Goal: Information Seeking & Learning: Learn about a topic

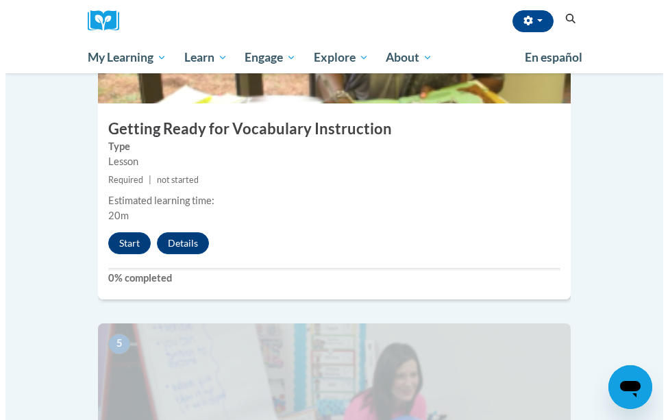
scroll to position [1501, 0]
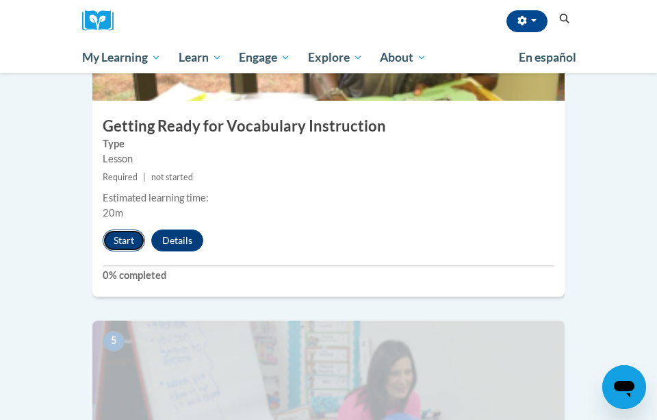
click at [126, 229] on button "Start" at bounding box center [124, 240] width 42 height 22
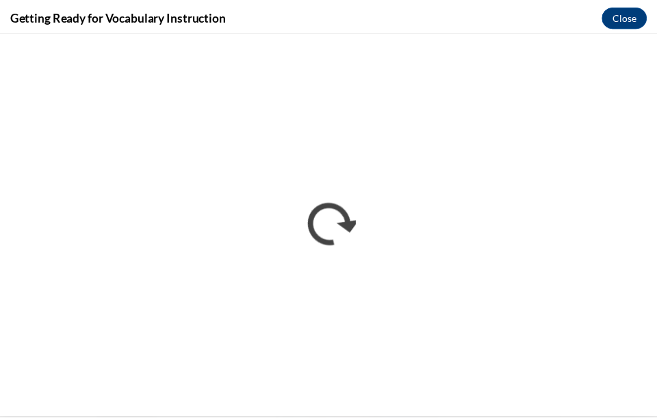
scroll to position [0, 0]
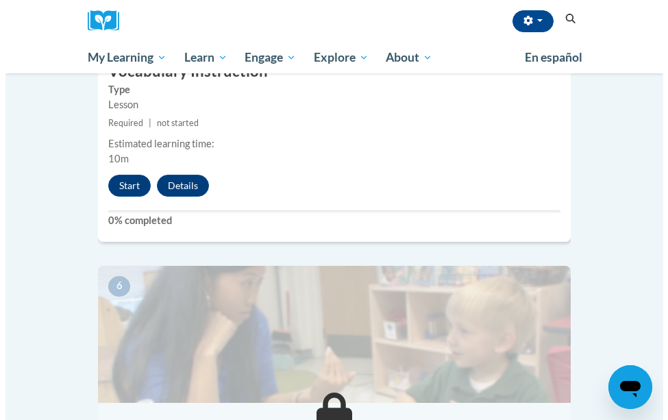
scroll to position [1914, 0]
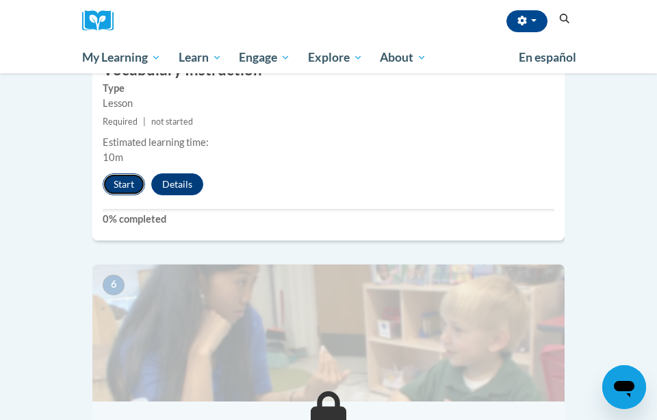
click at [127, 173] on button "Start" at bounding box center [124, 184] width 42 height 22
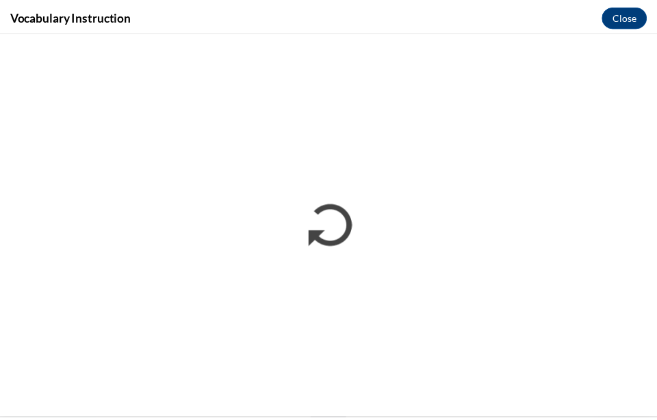
scroll to position [0, 0]
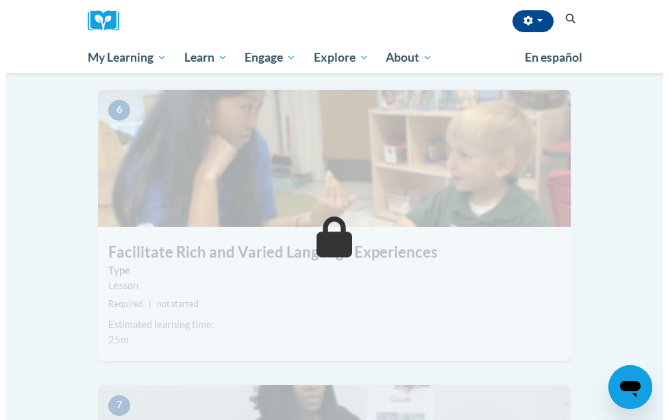
scroll to position [1920, 0]
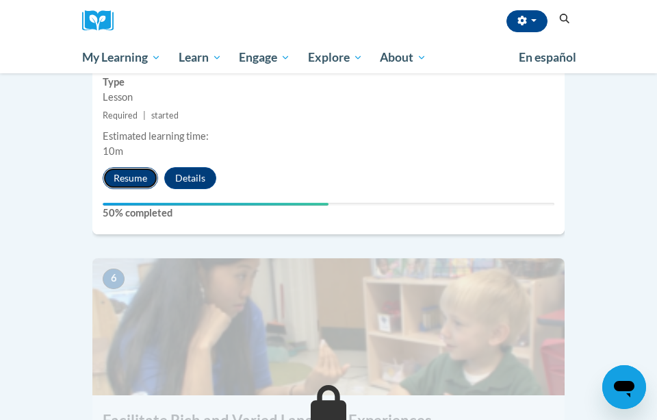
click at [122, 167] on button "Resume" at bounding box center [130, 178] width 55 height 22
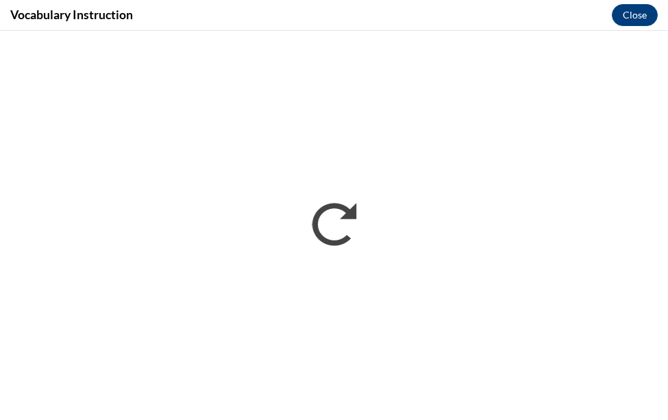
scroll to position [0, 0]
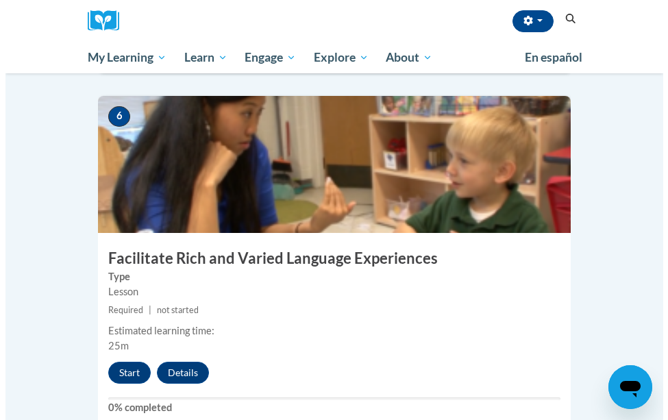
scroll to position [2160, 0]
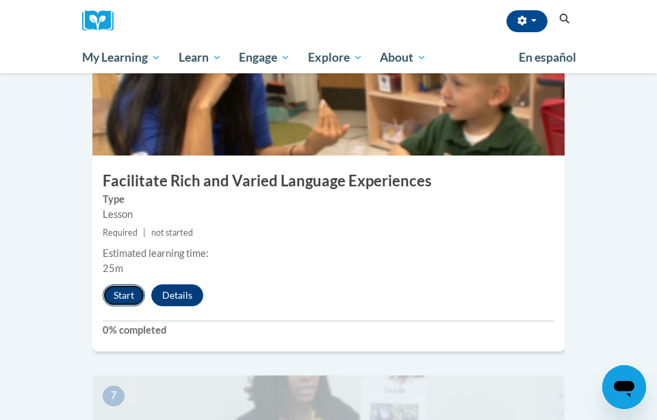
click at [117, 284] on button "Start" at bounding box center [124, 295] width 42 height 22
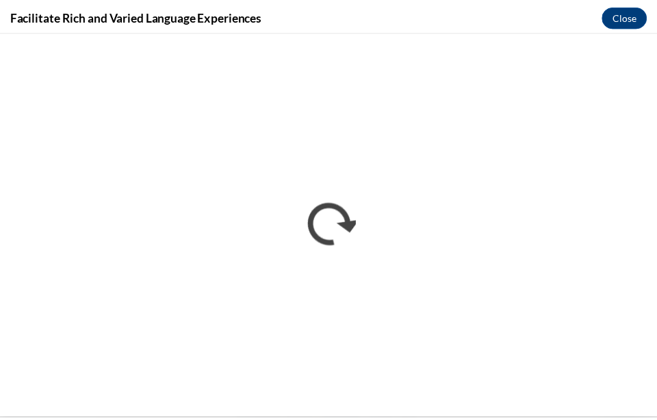
scroll to position [0, 0]
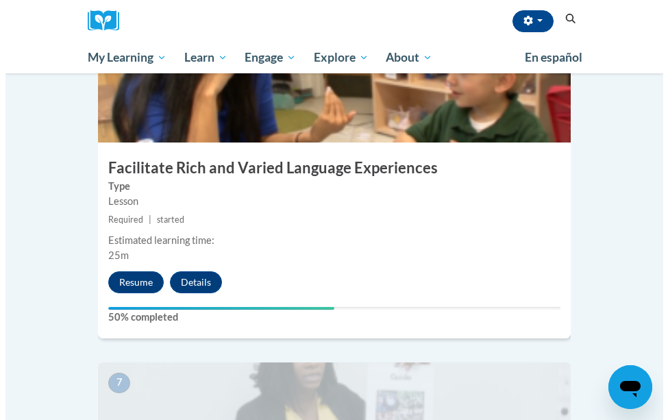
scroll to position [2172, 0]
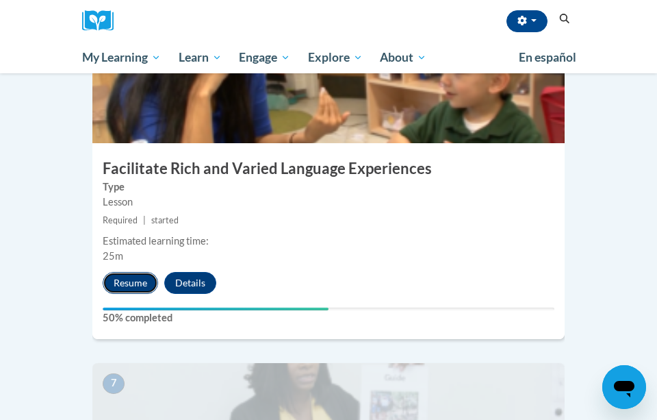
click at [132, 272] on button "Resume" at bounding box center [130, 283] width 55 height 22
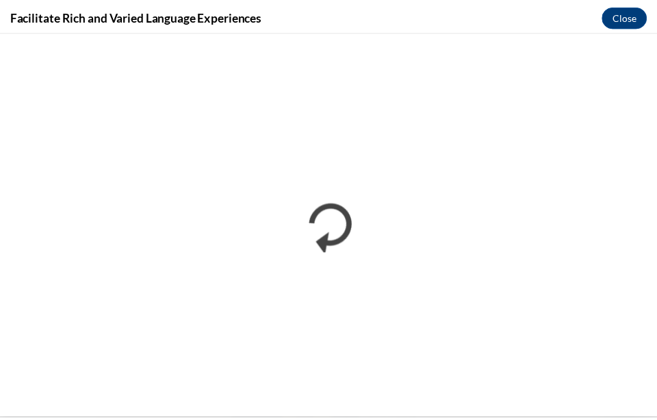
scroll to position [0, 0]
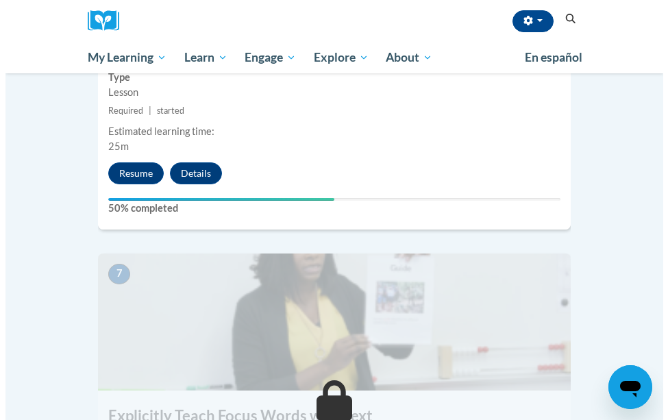
scroll to position [2282, 0]
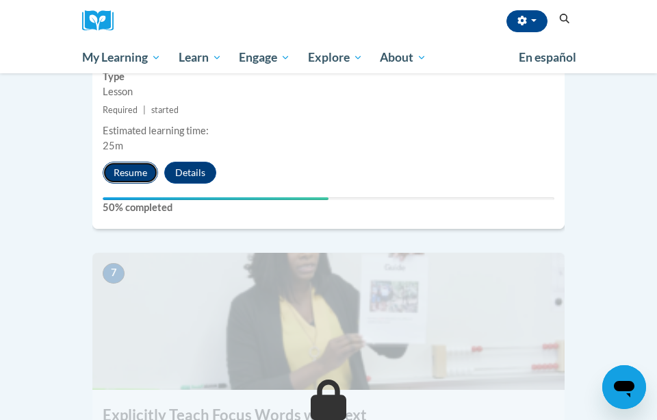
click at [148, 162] on button "Resume" at bounding box center [130, 173] width 55 height 22
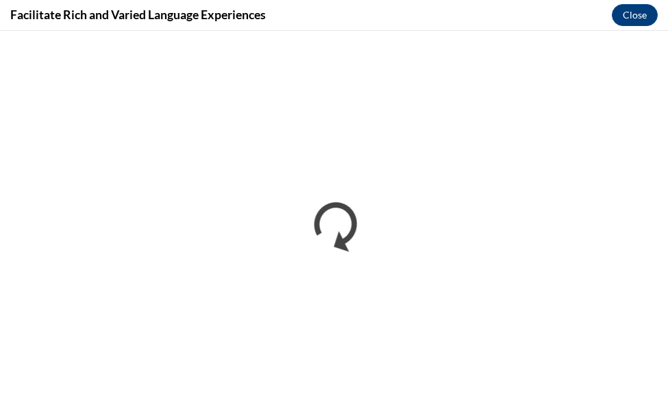
scroll to position [0, 0]
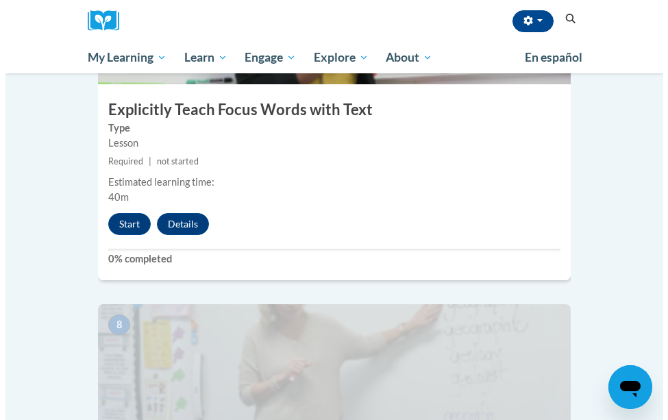
scroll to position [2589, 0]
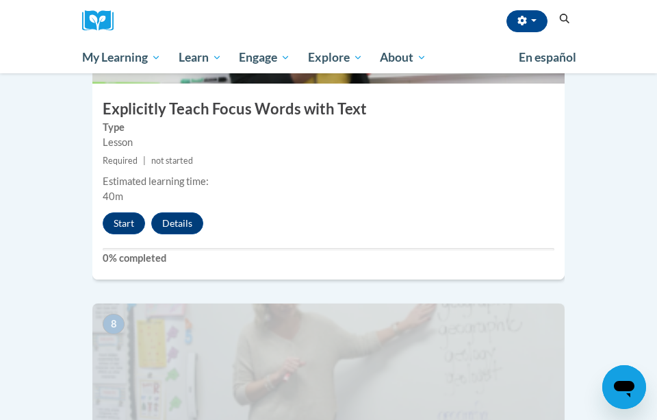
click at [104, 212] on div "Start Details Feedback" at bounding box center [156, 223] width 128 height 22
click at [120, 212] on button "Start" at bounding box center [124, 223] width 42 height 22
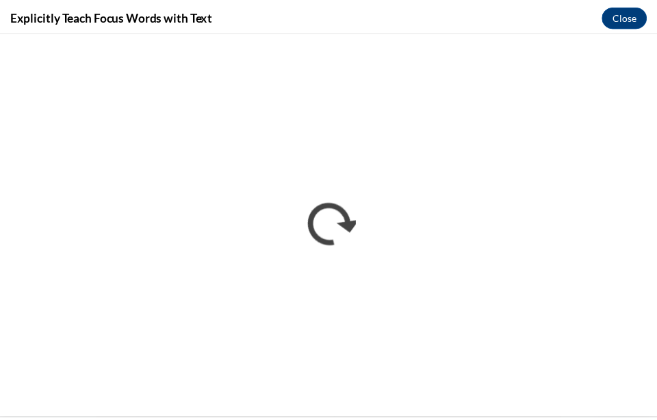
scroll to position [0, 0]
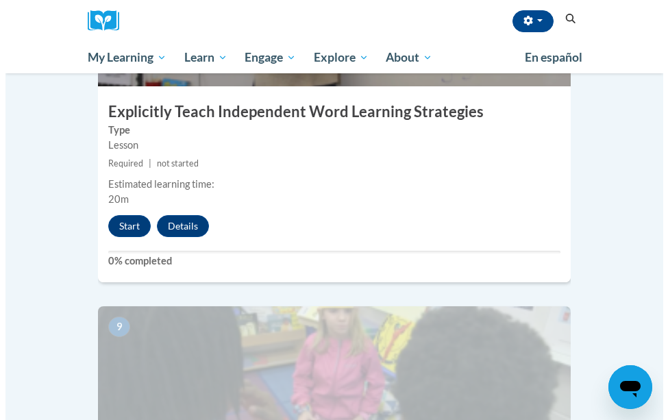
scroll to position [2940, 0]
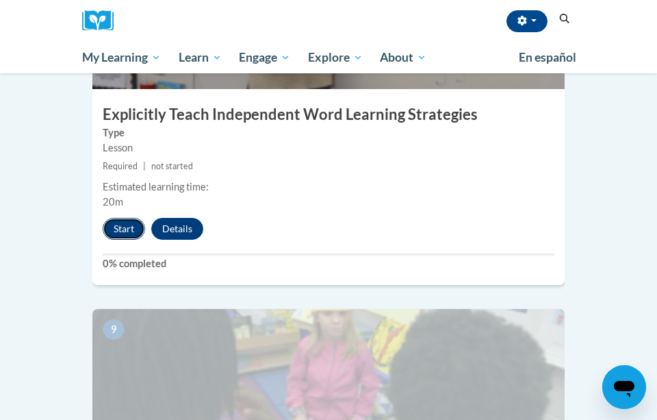
click at [123, 218] on button "Start" at bounding box center [124, 229] width 42 height 22
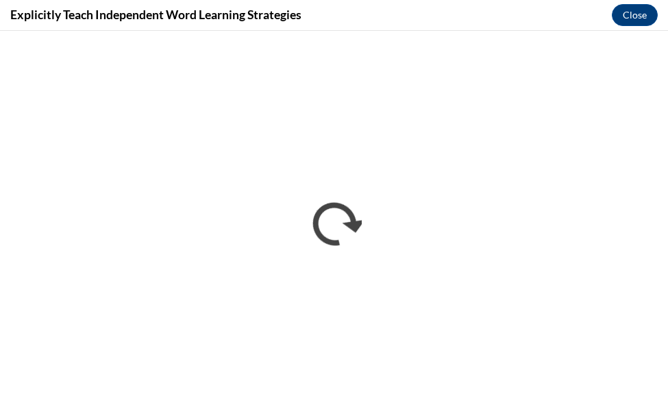
scroll to position [0, 0]
